Goal: Task Accomplishment & Management: Use online tool/utility

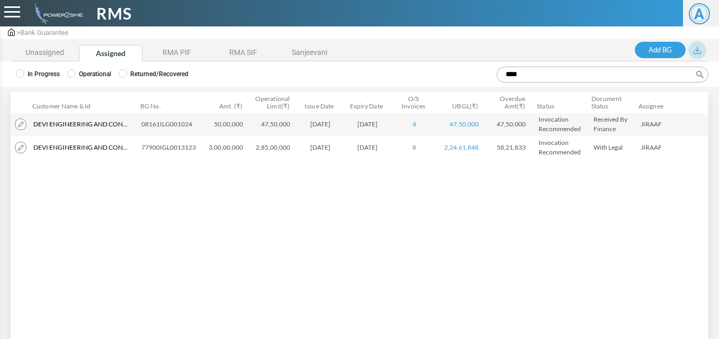
click at [9, 13] on div at bounding box center [12, 12] width 16 height 12
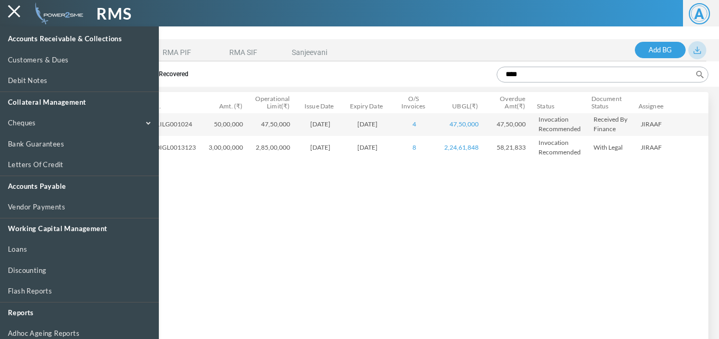
click at [476, 253] on div at bounding box center [359, 195] width 719 height 339
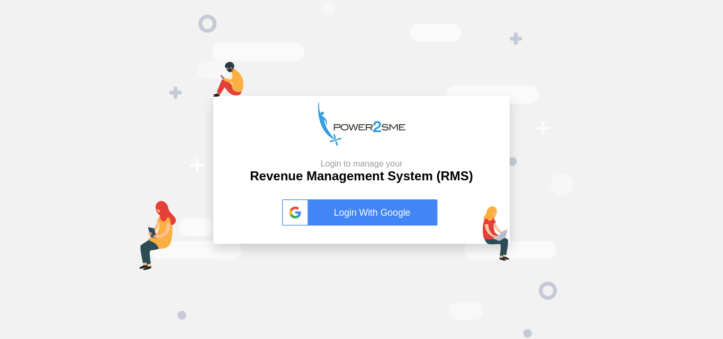
click at [397, 219] on link "Login With Google" at bounding box center [361, 212] width 159 height 26
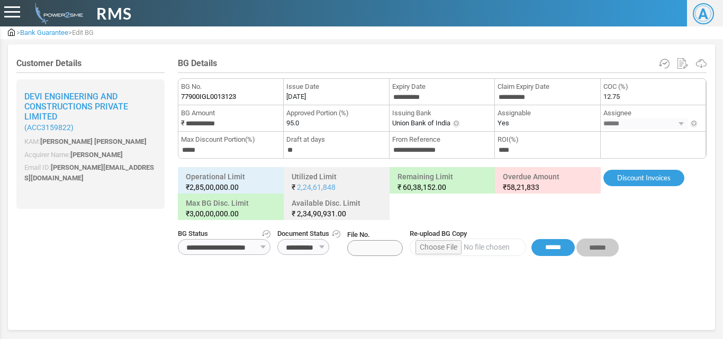
click at [1, 10] on div "RMS" at bounding box center [271, 14] width 542 height 24
click at [7, 8] on div at bounding box center [12, 12] width 16 height 12
click at [24, 30] on span "Bank Guarantee" at bounding box center [44, 33] width 48 height 8
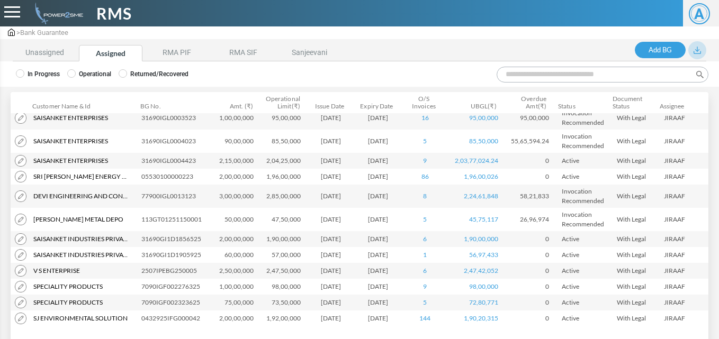
scroll to position [460, 0]
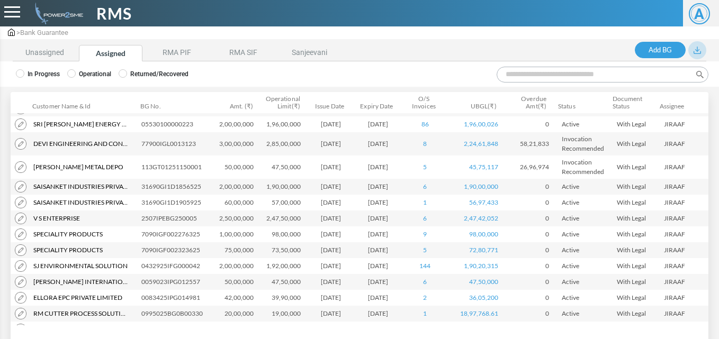
click at [8, 32] on img at bounding box center [11, 32] width 7 height 7
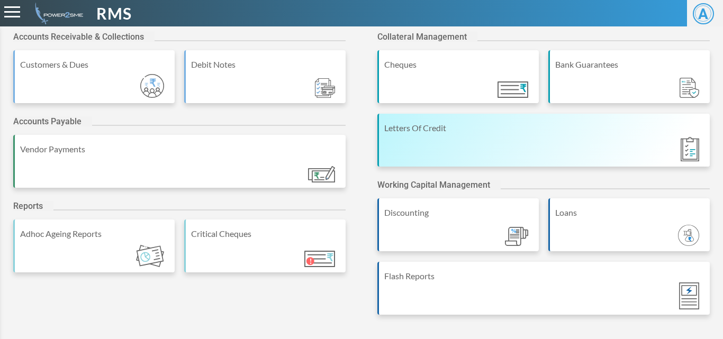
click at [457, 147] on div "Letters Of Credit" at bounding box center [543, 140] width 332 height 53
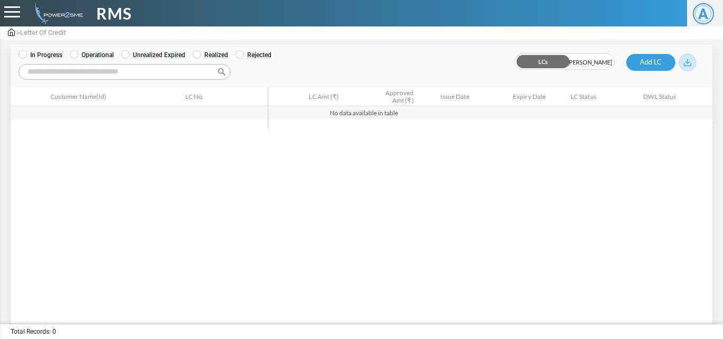
click at [96, 55] on label "Operational" at bounding box center [92, 55] width 44 height 10
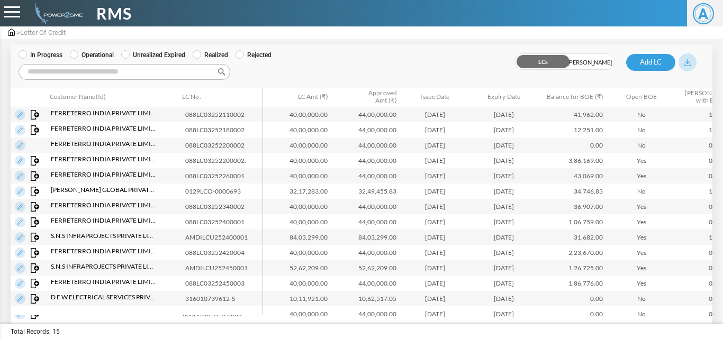
click at [36, 161] on img at bounding box center [36, 161] width 10 height 10
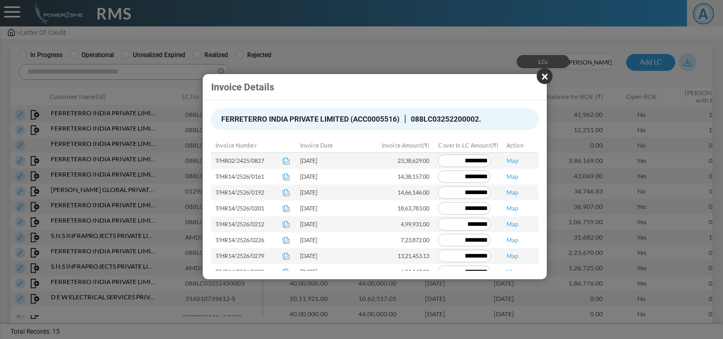
click at [547, 79] on button "×" at bounding box center [545, 76] width 16 height 16
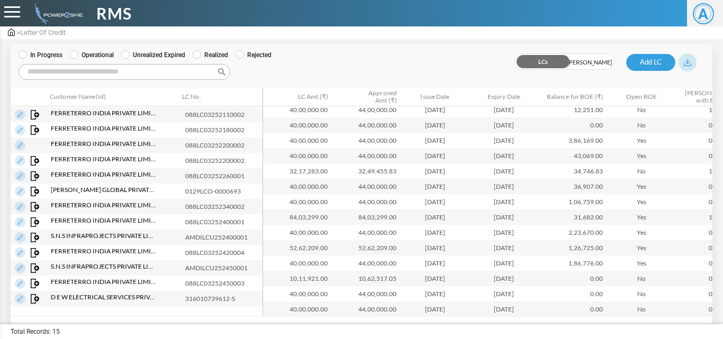
scroll to position [21, 0]
click at [21, 162] on img at bounding box center [20, 161] width 11 height 11
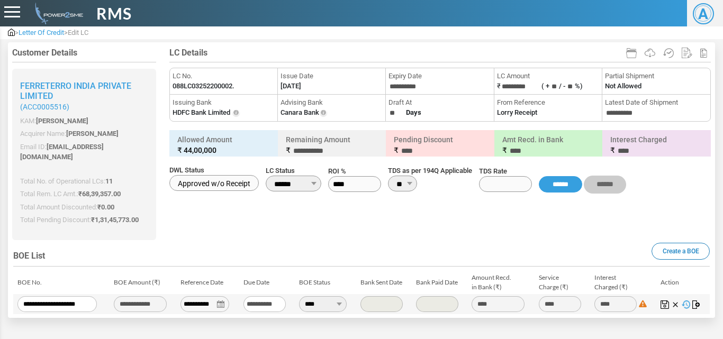
click at [693, 301] on img at bounding box center [696, 305] width 8 height 8
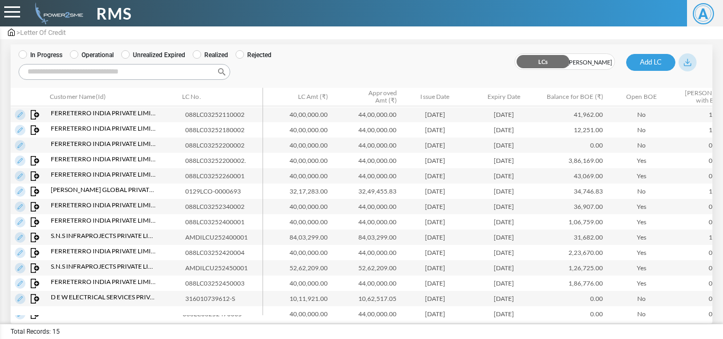
click at [20, 161] on img at bounding box center [20, 161] width 11 height 11
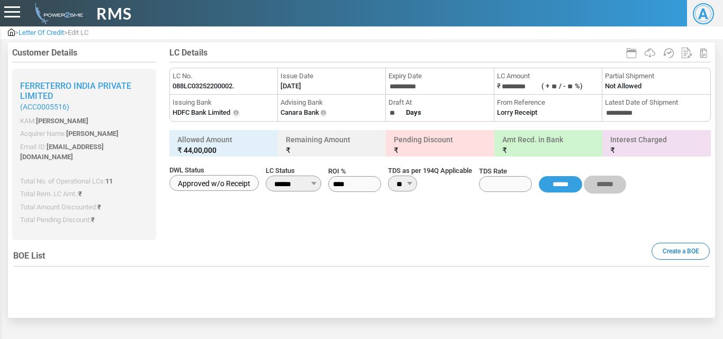
type input "**********"
type input "****"
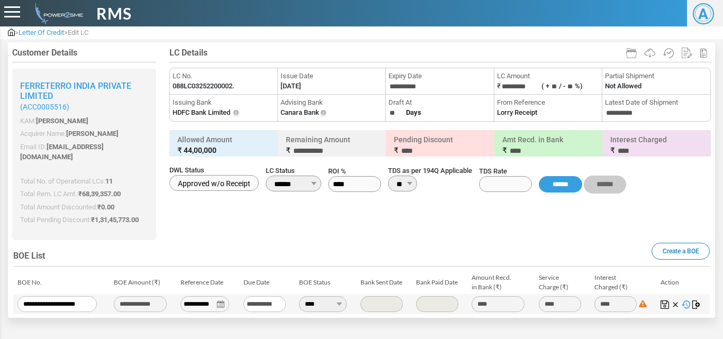
click at [693, 301] on img at bounding box center [696, 305] width 8 height 8
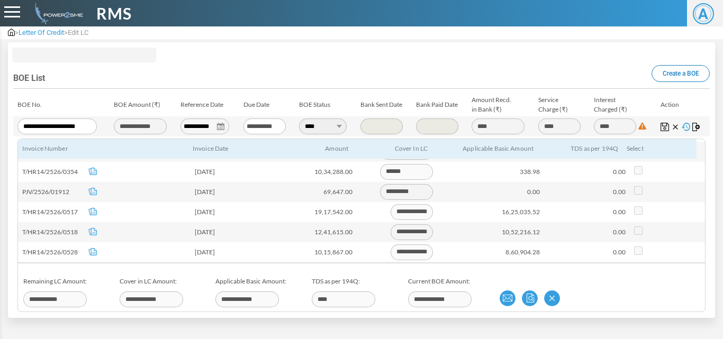
scroll to position [219, 0]
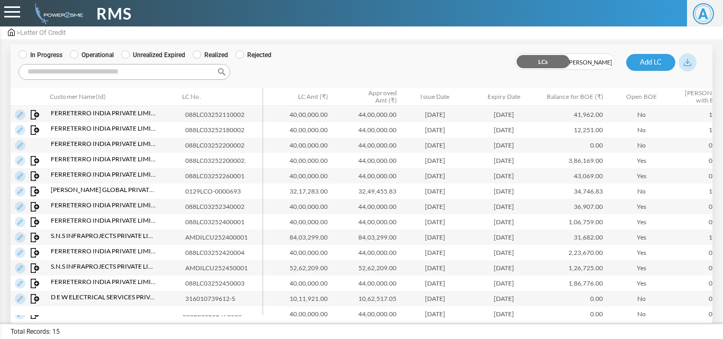
scroll to position [30, 0]
click at [20, 268] on img at bounding box center [20, 269] width 11 height 11
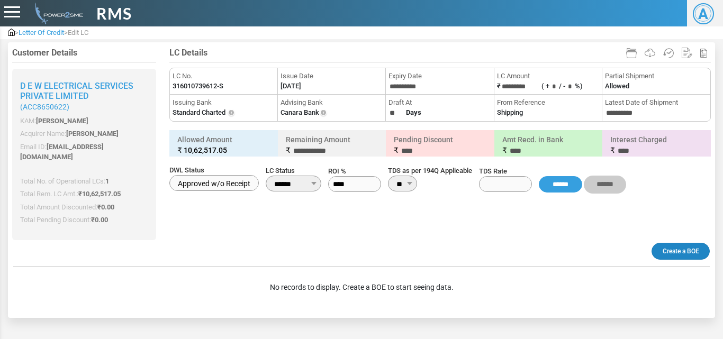
click at [676, 243] on link "Create a BOE" at bounding box center [680, 251] width 58 height 17
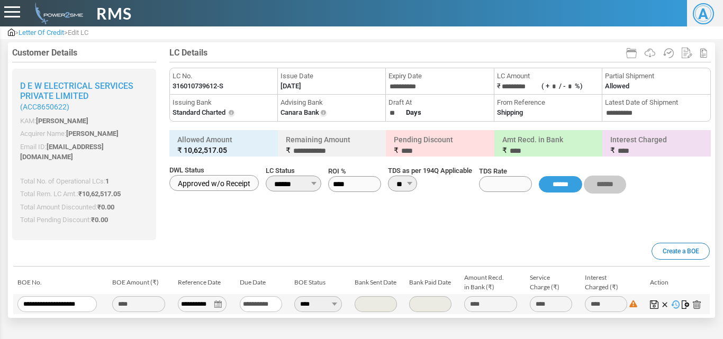
click at [682, 301] on img at bounding box center [686, 305] width 8 height 8
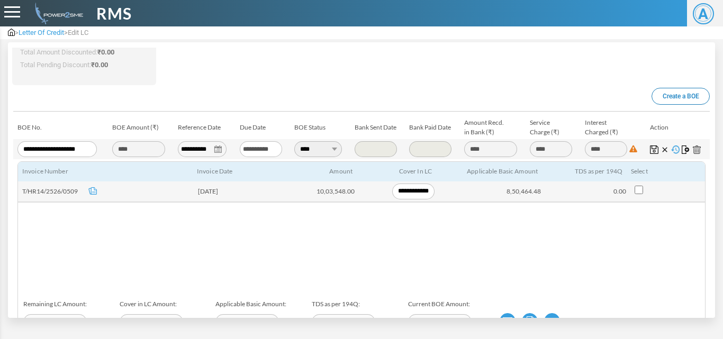
scroll to position [159, 0]
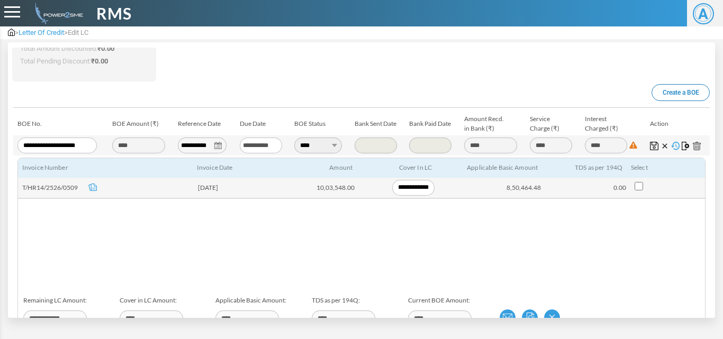
type input "*********"
type input "**********"
type input "*********"
type input "**********"
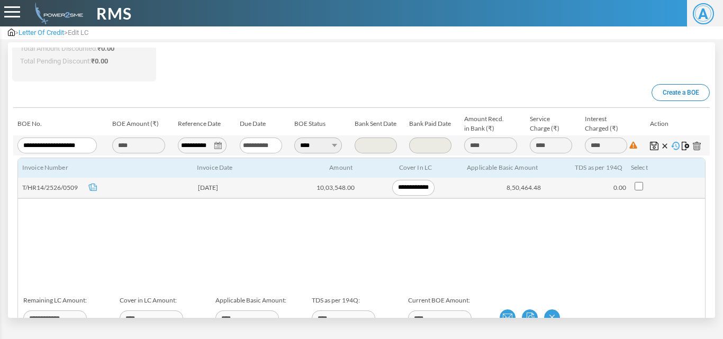
type input "**********"
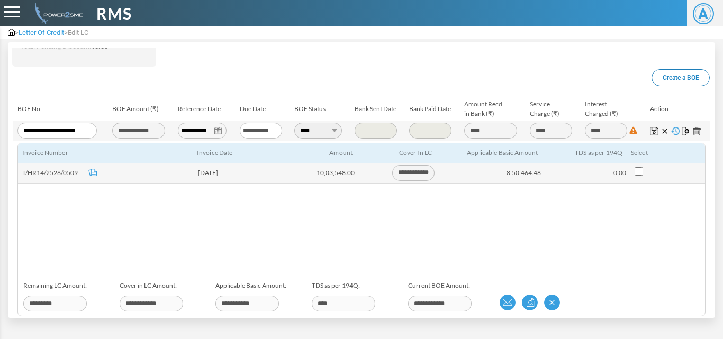
scroll to position [178, 0]
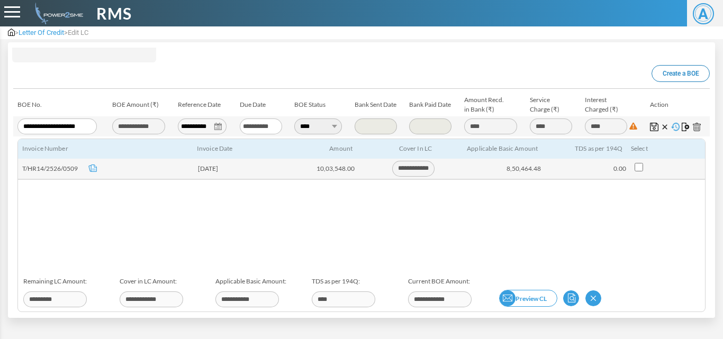
click at [501, 291] on img at bounding box center [508, 299] width 16 height 16
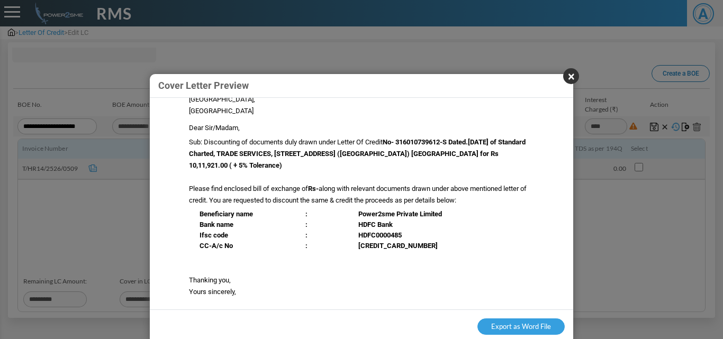
scroll to position [75, 0]
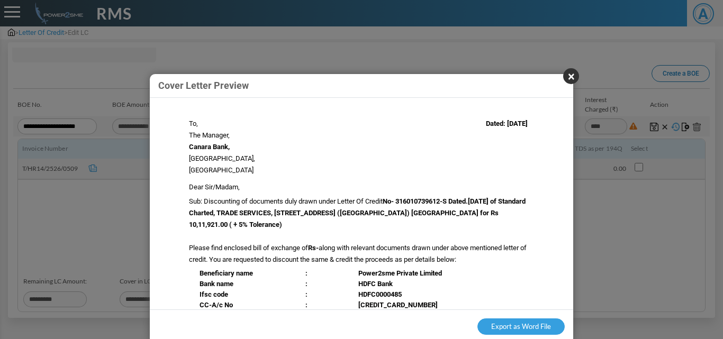
click at [571, 70] on button "×" at bounding box center [571, 76] width 16 height 16
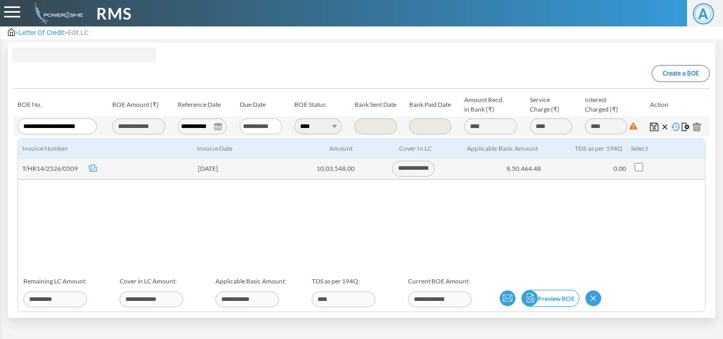
click at [530, 291] on img at bounding box center [530, 299] width 16 height 16
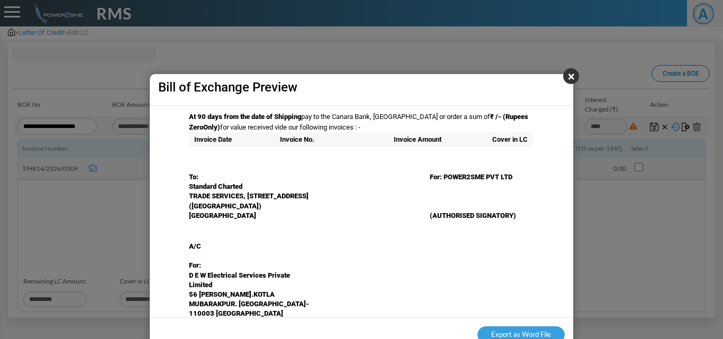
scroll to position [106, 0]
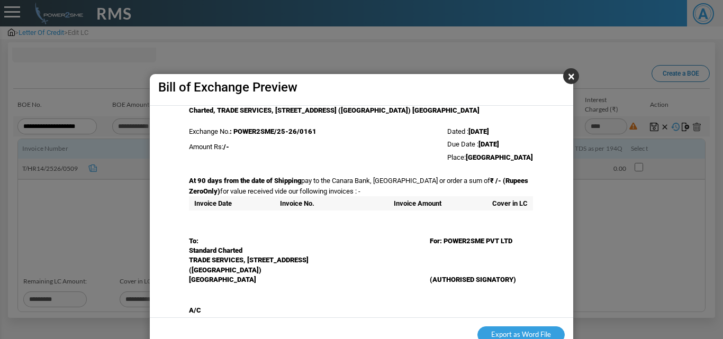
click at [568, 79] on button "×" at bounding box center [571, 76] width 16 height 16
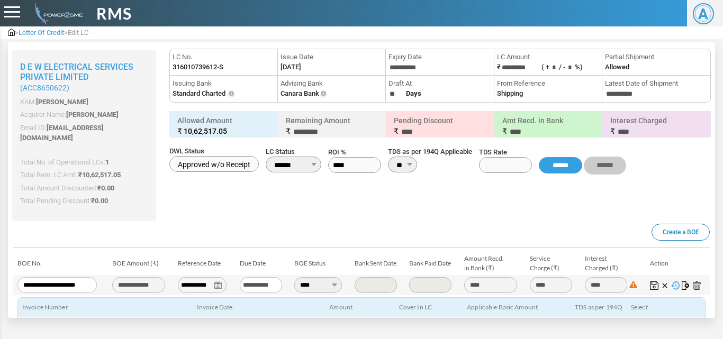
scroll to position [178, 0]
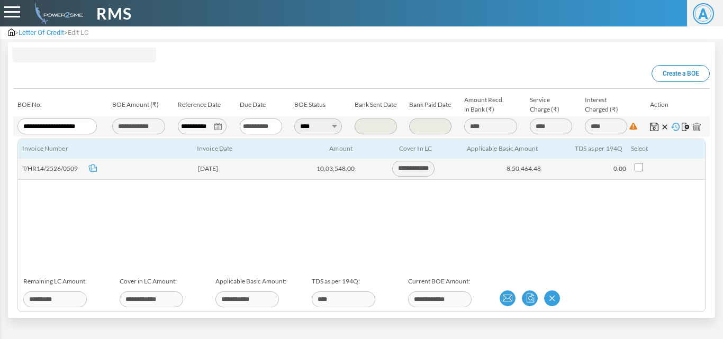
click at [652, 123] on img at bounding box center [654, 127] width 8 height 8
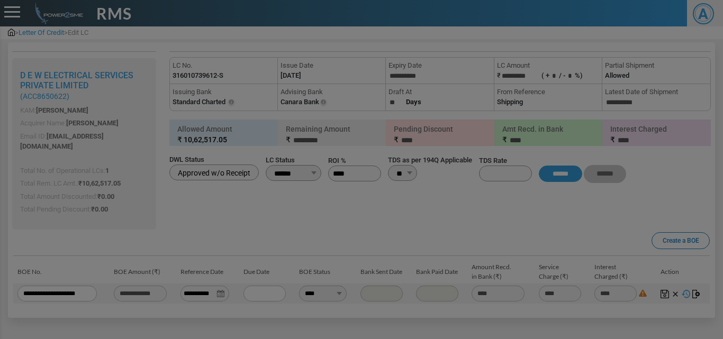
type input "**********"
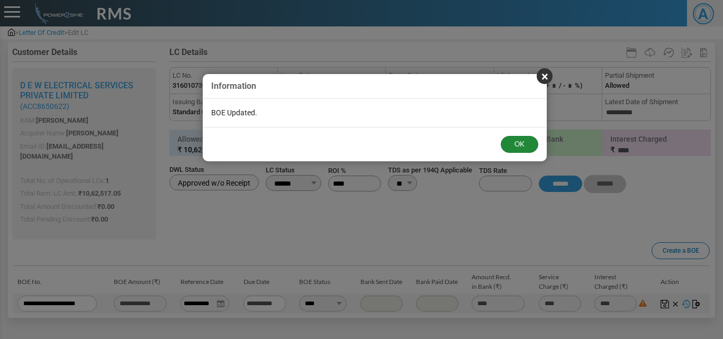
click at [527, 147] on button "OK" at bounding box center [520, 144] width 38 height 17
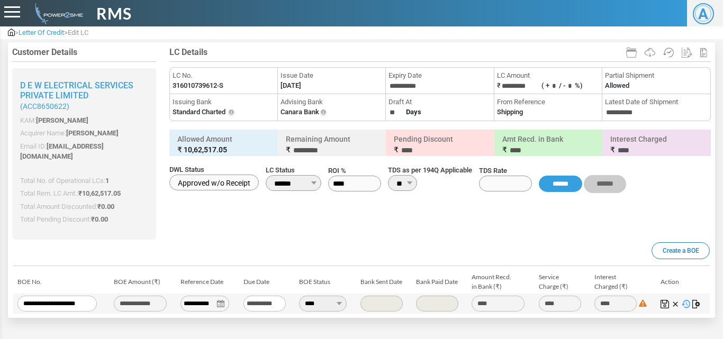
scroll to position [0, 0]
click at [695, 301] on img at bounding box center [696, 305] width 8 height 8
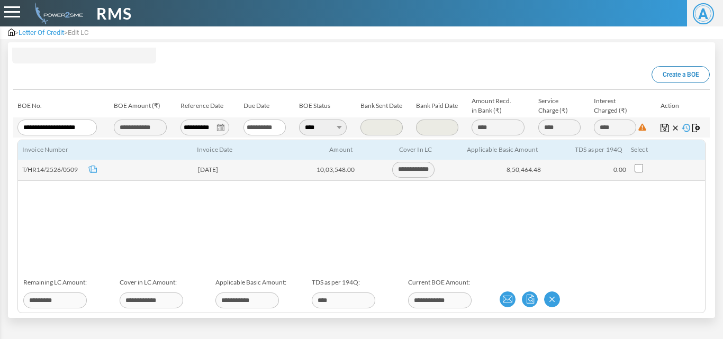
scroll to position [178, 0]
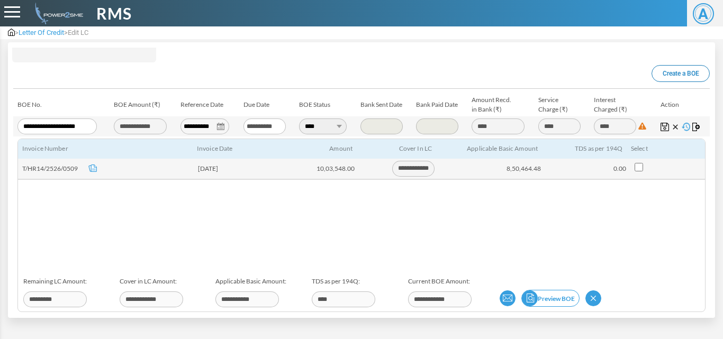
click at [562, 290] on link "Preview BOE" at bounding box center [550, 298] width 58 height 17
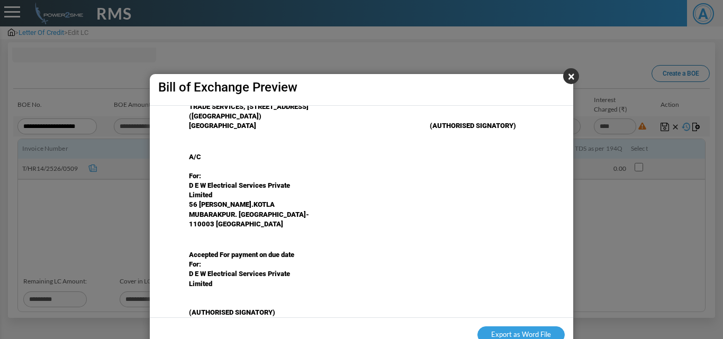
scroll to position [327, 0]
click at [513, 332] on button "Export as Word File" at bounding box center [520, 334] width 87 height 17
click at [568, 74] on button "×" at bounding box center [571, 76] width 16 height 16
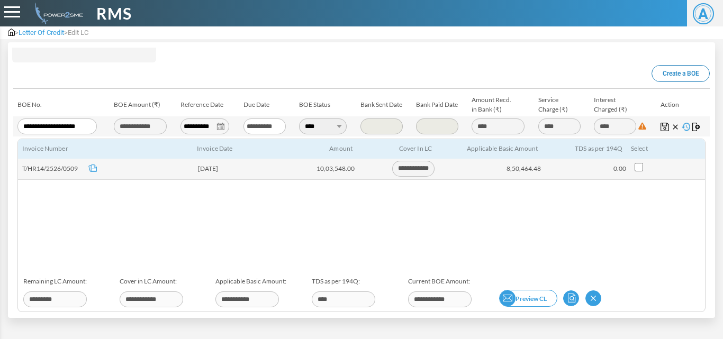
click at [504, 292] on img at bounding box center [508, 299] width 16 height 16
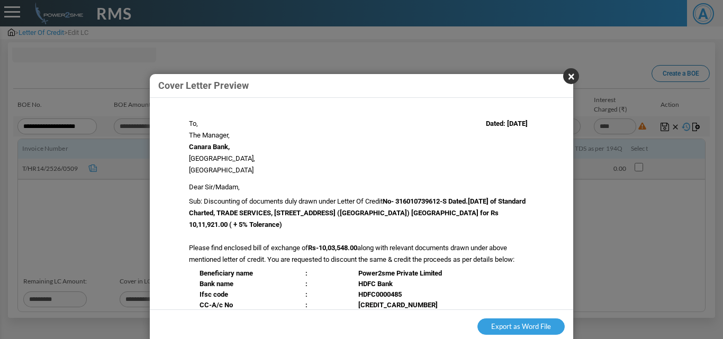
scroll to position [181, 0]
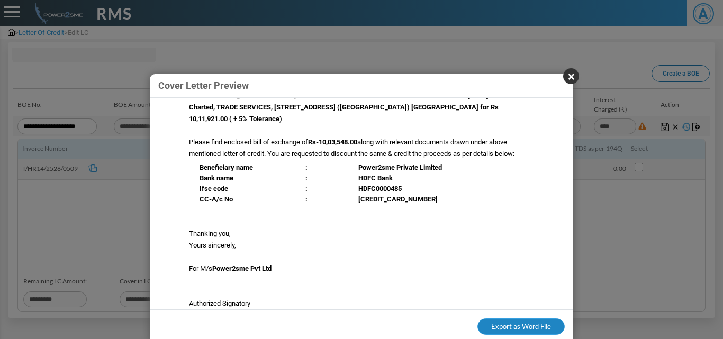
click at [513, 328] on button "Export as Word File" at bounding box center [520, 327] width 87 height 17
click at [572, 76] on button "×" at bounding box center [571, 76] width 16 height 16
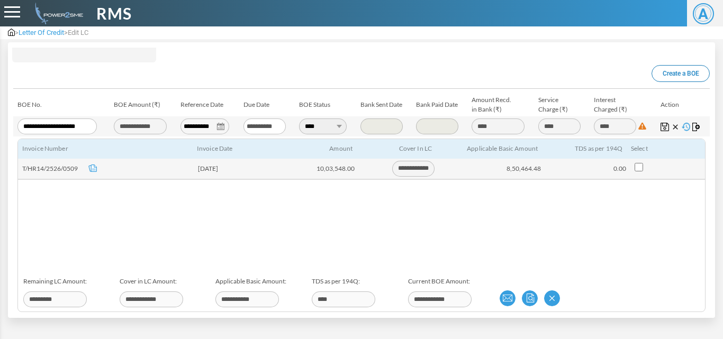
click at [36, 31] on span "Letter Of Credit" at bounding box center [42, 33] width 46 height 8
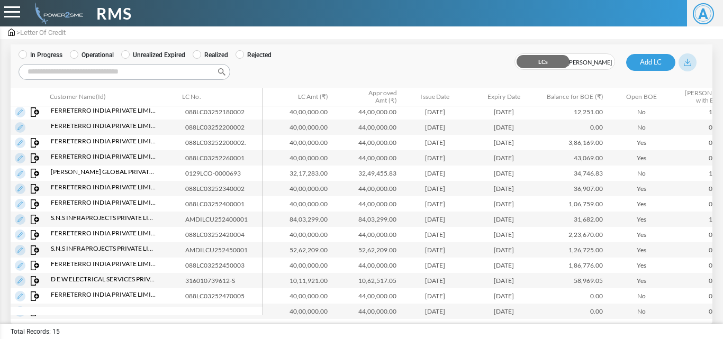
scroll to position [30, 0]
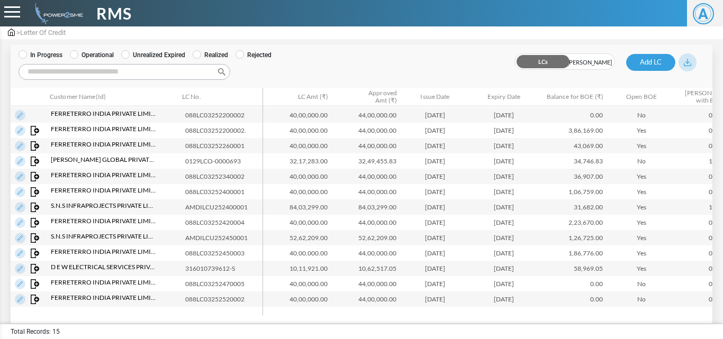
click at [20, 301] on img at bounding box center [20, 299] width 11 height 11
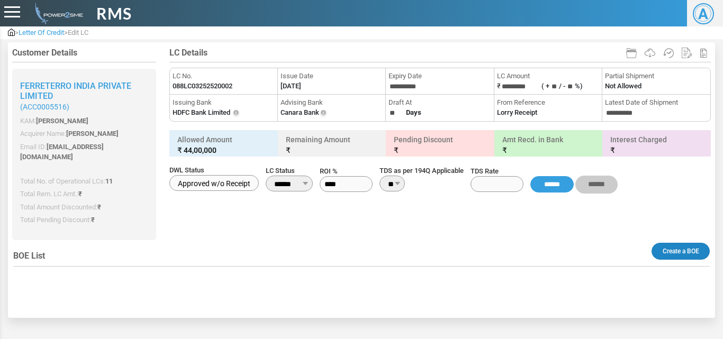
type input "**********"
type input "****"
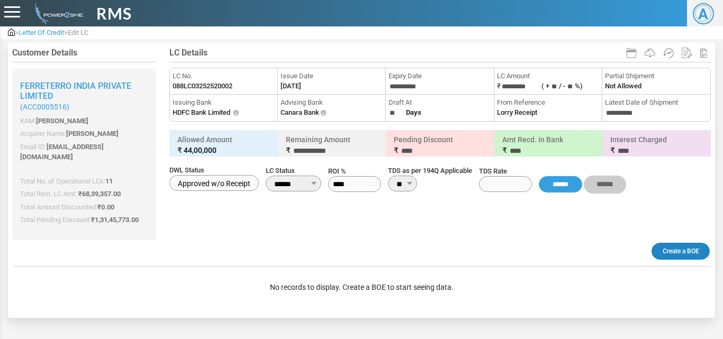
click at [690, 243] on link "Create a BOE" at bounding box center [680, 251] width 58 height 17
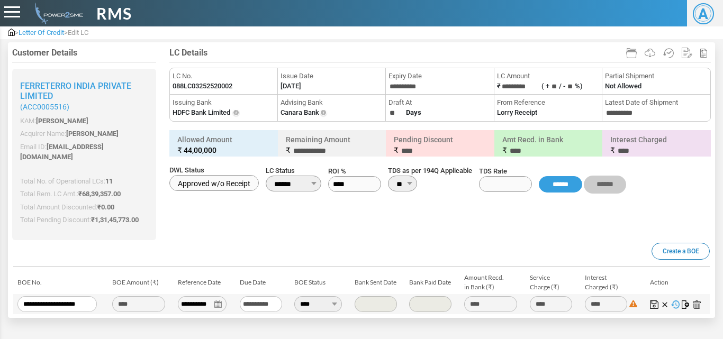
click at [683, 301] on img at bounding box center [686, 305] width 8 height 8
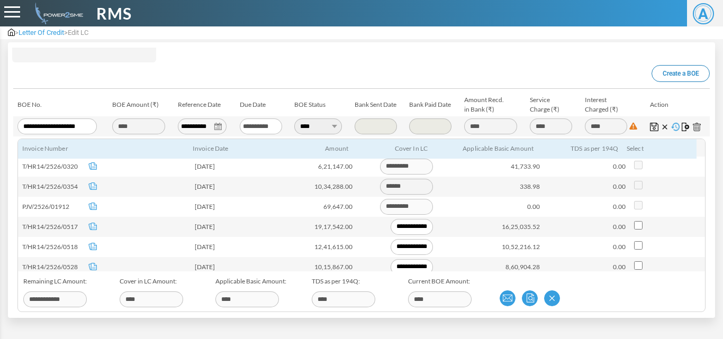
scroll to position [158, 0]
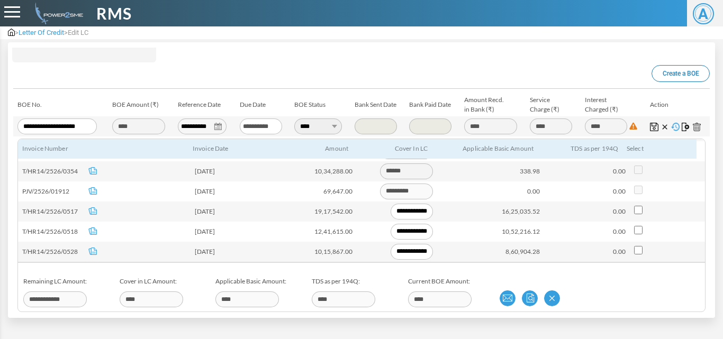
type input "**********"
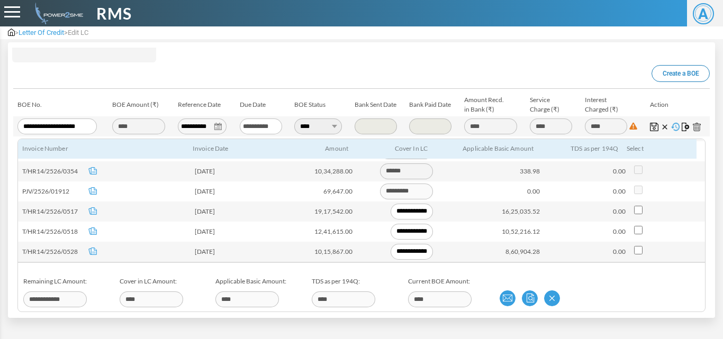
type input "**********"
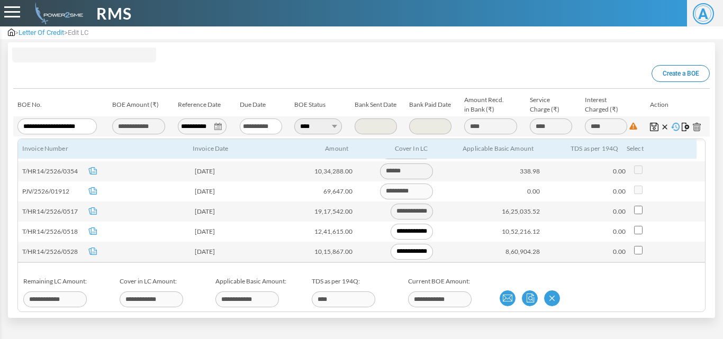
type input "**********"
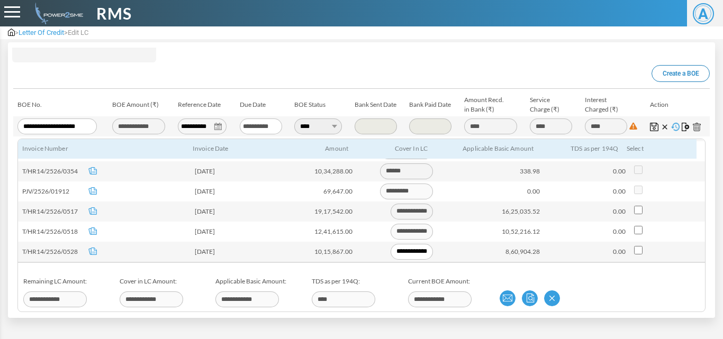
type input "**********"
click at [650, 123] on img at bounding box center [654, 127] width 8 height 8
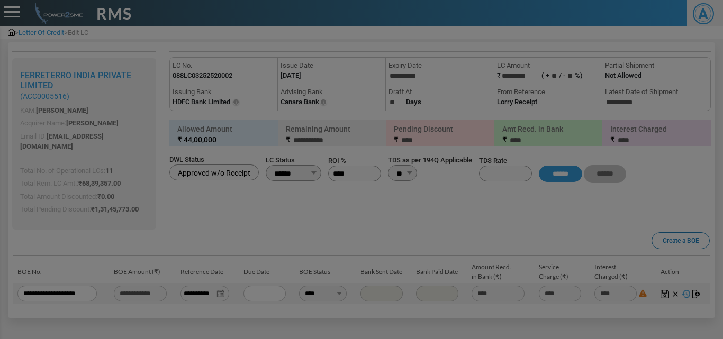
type input "**********"
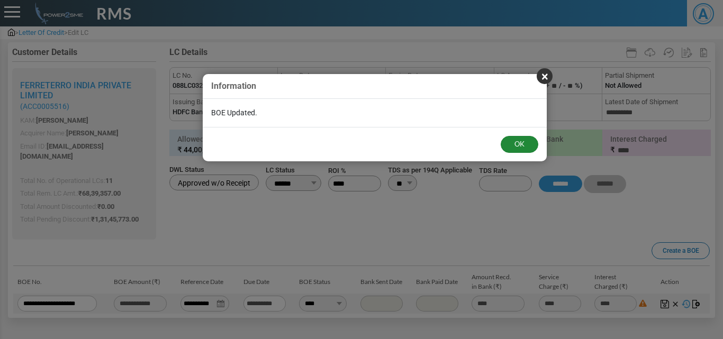
click at [529, 144] on button "OK" at bounding box center [520, 144] width 38 height 17
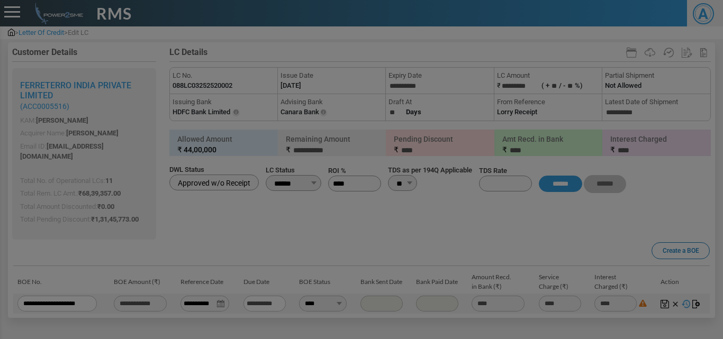
scroll to position [0, 0]
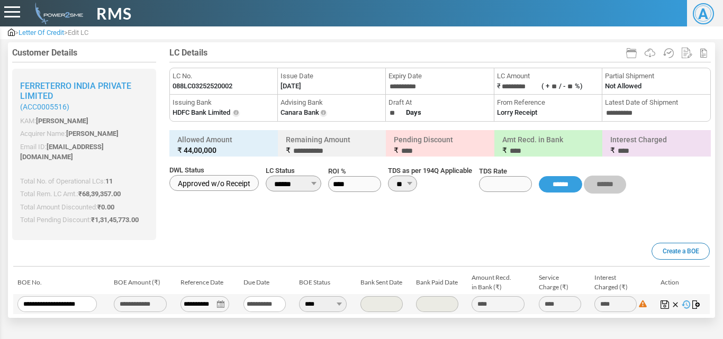
drag, startPoint x: 721, startPoint y: 101, endPoint x: 722, endPoint y: 158, distance: 56.6
click at [722, 158] on div "Customer Details Ferreterro India Private Limited (ACC0005516) KAM: [PERSON_NAM…" at bounding box center [361, 178] width 723 height 279
click at [381, 225] on div at bounding box center [361, 144] width 707 height 193
drag, startPoint x: 722, startPoint y: 97, endPoint x: 722, endPoint y: 178, distance: 81.5
click at [722, 178] on div "Customer Details Ferreterro India Private Limited (ACC0005516) KAM: [PERSON_NAM…" at bounding box center [361, 178] width 723 height 279
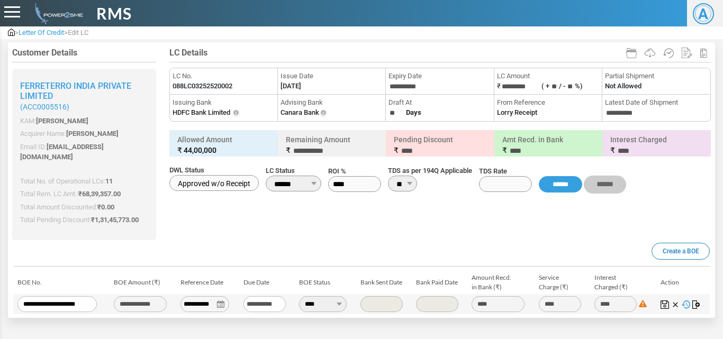
click at [560, 226] on div at bounding box center [361, 144] width 707 height 193
click at [682, 301] on img at bounding box center [686, 305] width 8 height 8
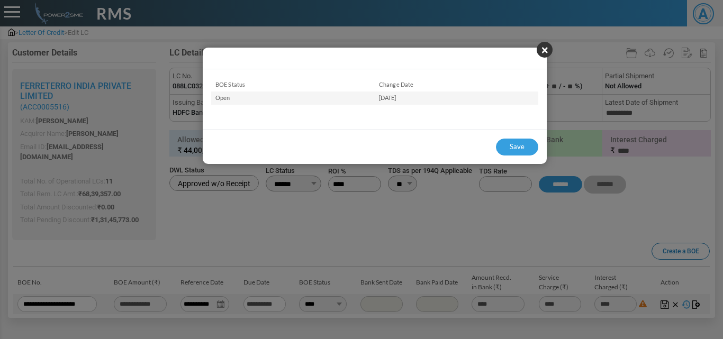
click at [547, 51] on button "×" at bounding box center [545, 50] width 16 height 16
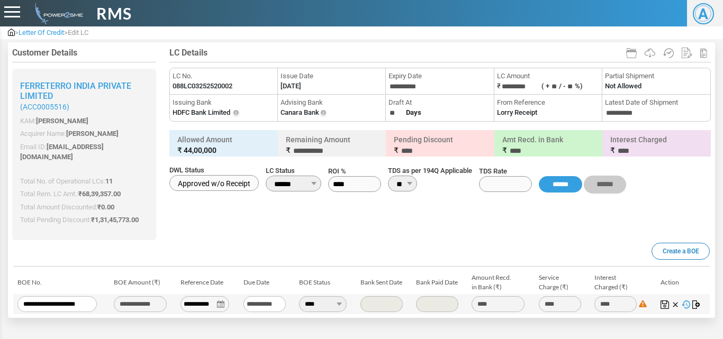
click at [692, 301] on img at bounding box center [696, 305] width 8 height 8
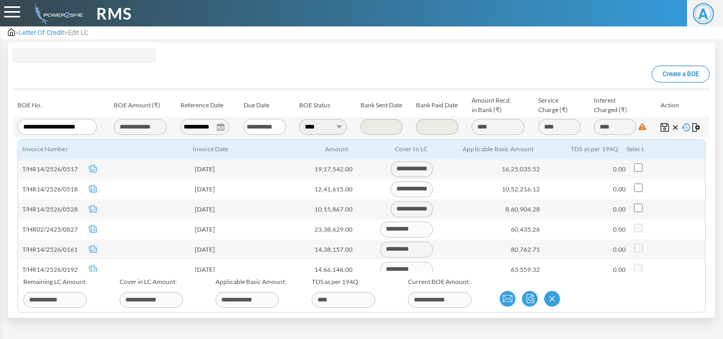
scroll to position [178, 0]
click at [548, 290] on link "Preview BOE" at bounding box center [550, 298] width 58 height 17
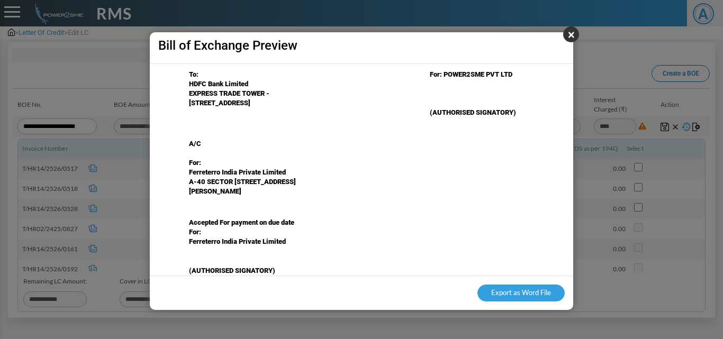
scroll to position [87, 0]
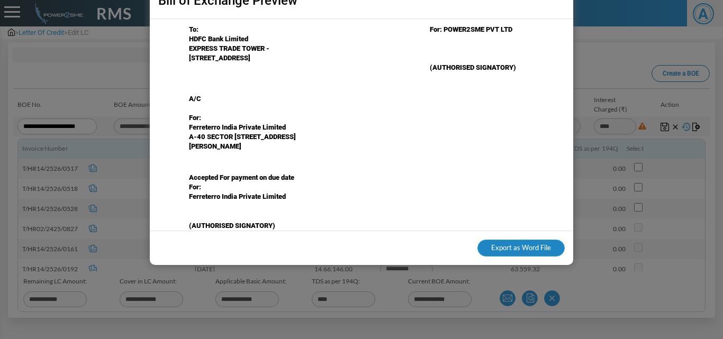
click at [530, 250] on button "Export as Word File" at bounding box center [520, 248] width 87 height 17
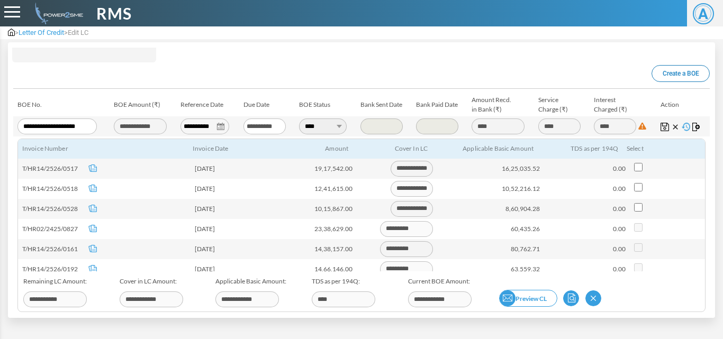
click at [506, 292] on img at bounding box center [508, 299] width 16 height 16
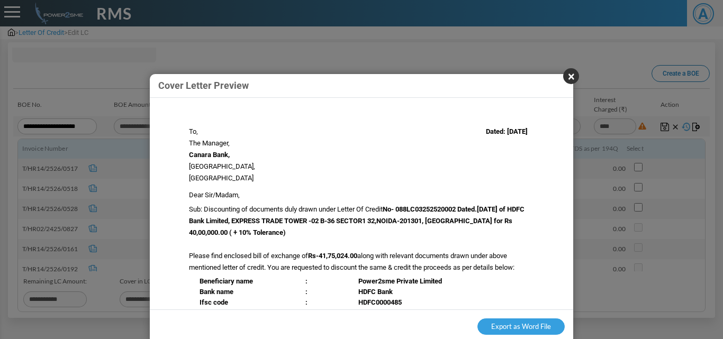
scroll to position [181, 0]
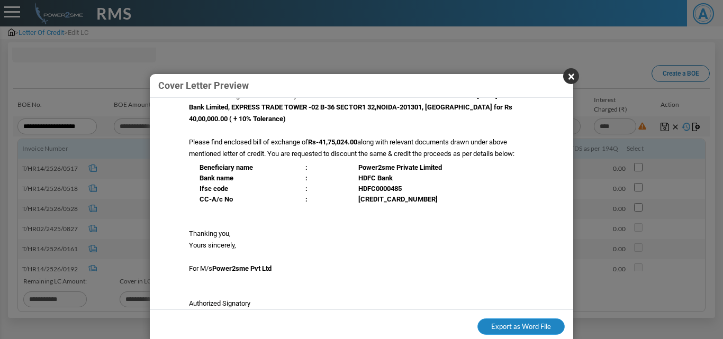
click at [510, 323] on button "Export as Word File" at bounding box center [520, 327] width 87 height 17
